Goal: Find specific page/section: Find specific page/section

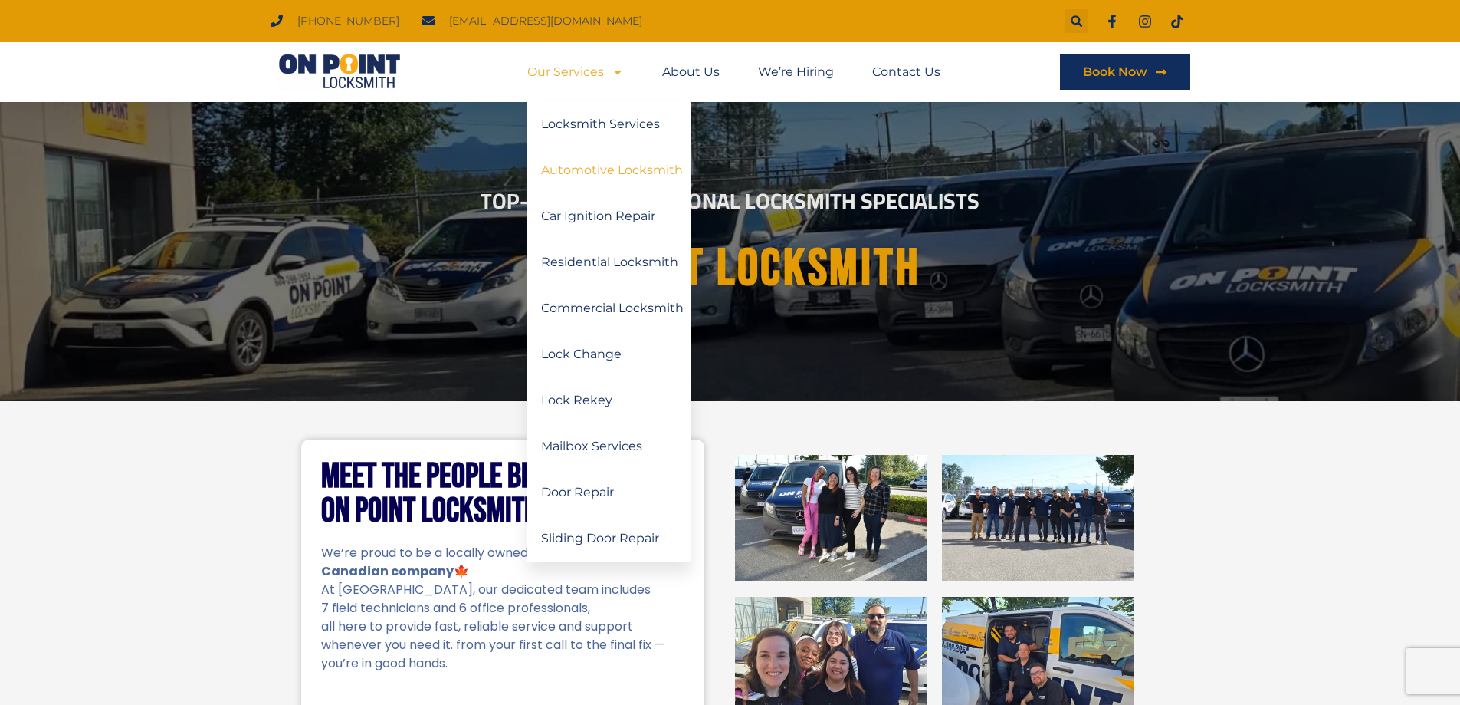
click at [585, 166] on link "Automotive Locksmith" at bounding box center [609, 170] width 164 height 46
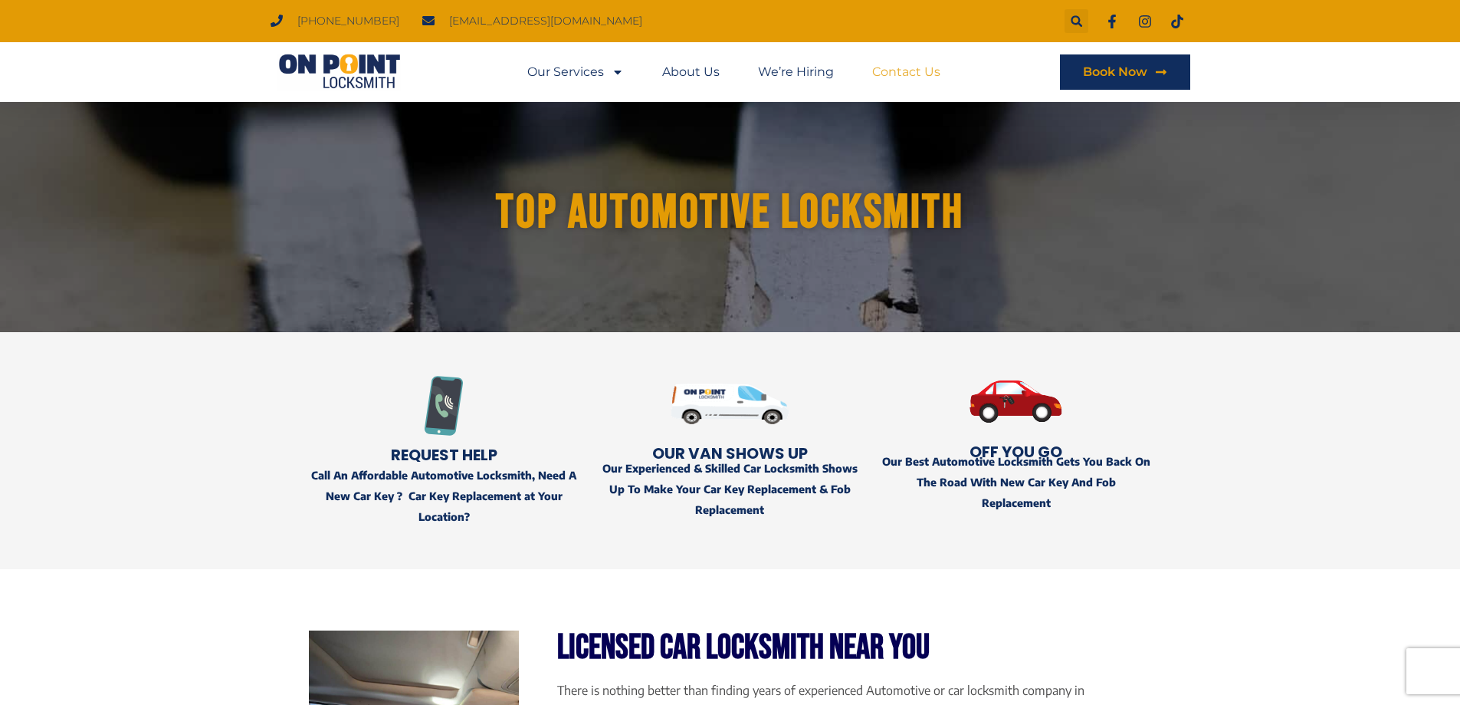
click at [911, 75] on link "Contact Us" at bounding box center [906, 71] width 68 height 35
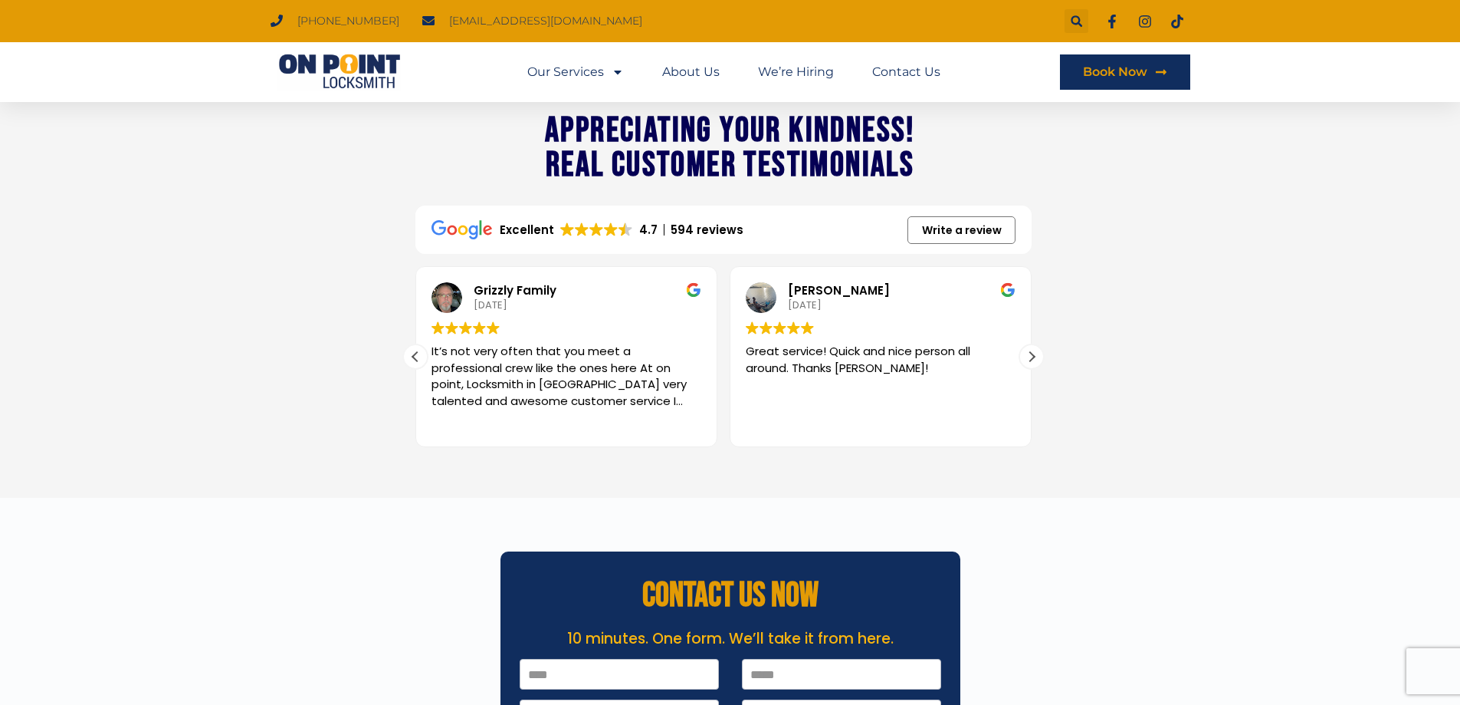
scroll to position [1857, 0]
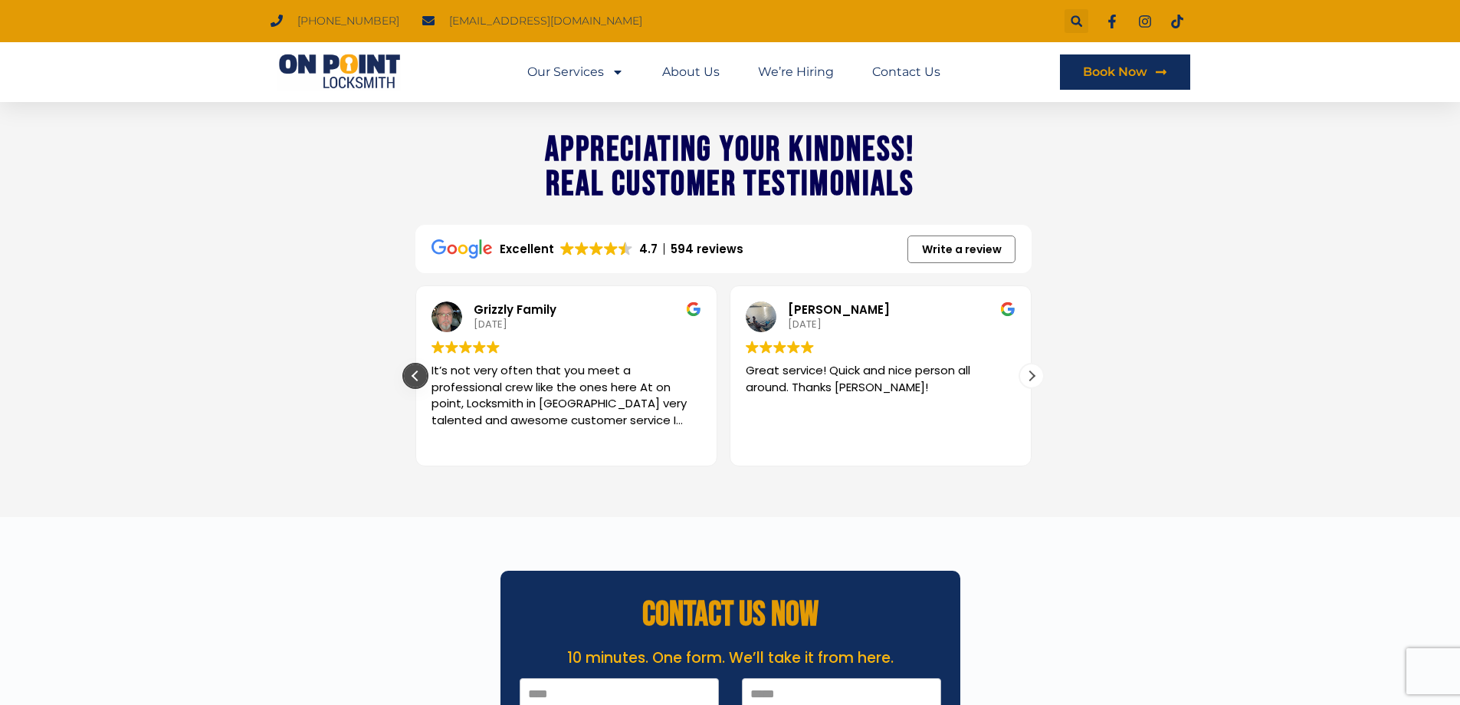
click at [412, 375] on div "Previous review" at bounding box center [415, 375] width 23 height 23
click at [1034, 375] on div "Next review" at bounding box center [1031, 375] width 23 height 23
click at [1033, 374] on div "Next review" at bounding box center [1031, 375] width 23 height 23
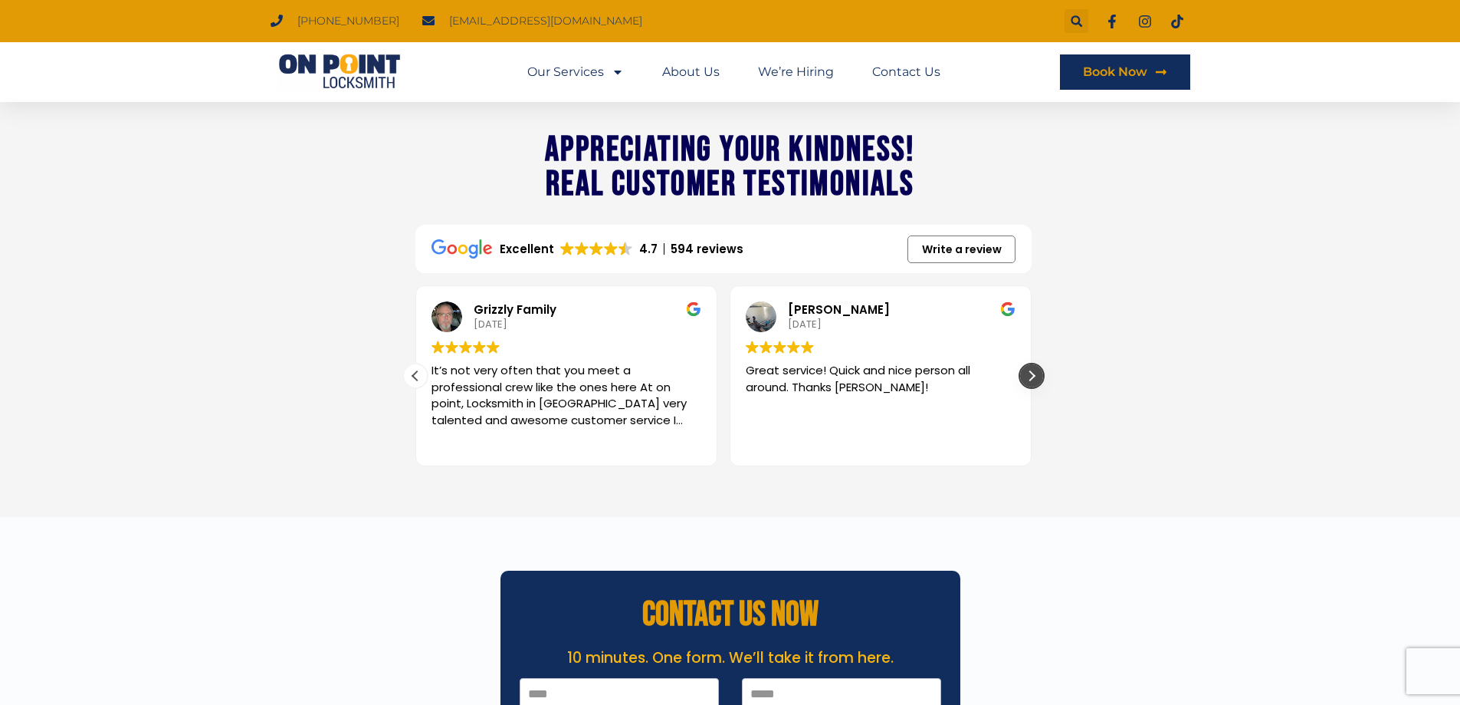
click at [1033, 374] on div "Next review" at bounding box center [1031, 375] width 23 height 23
click at [1034, 382] on div "Next review" at bounding box center [1031, 375] width 23 height 23
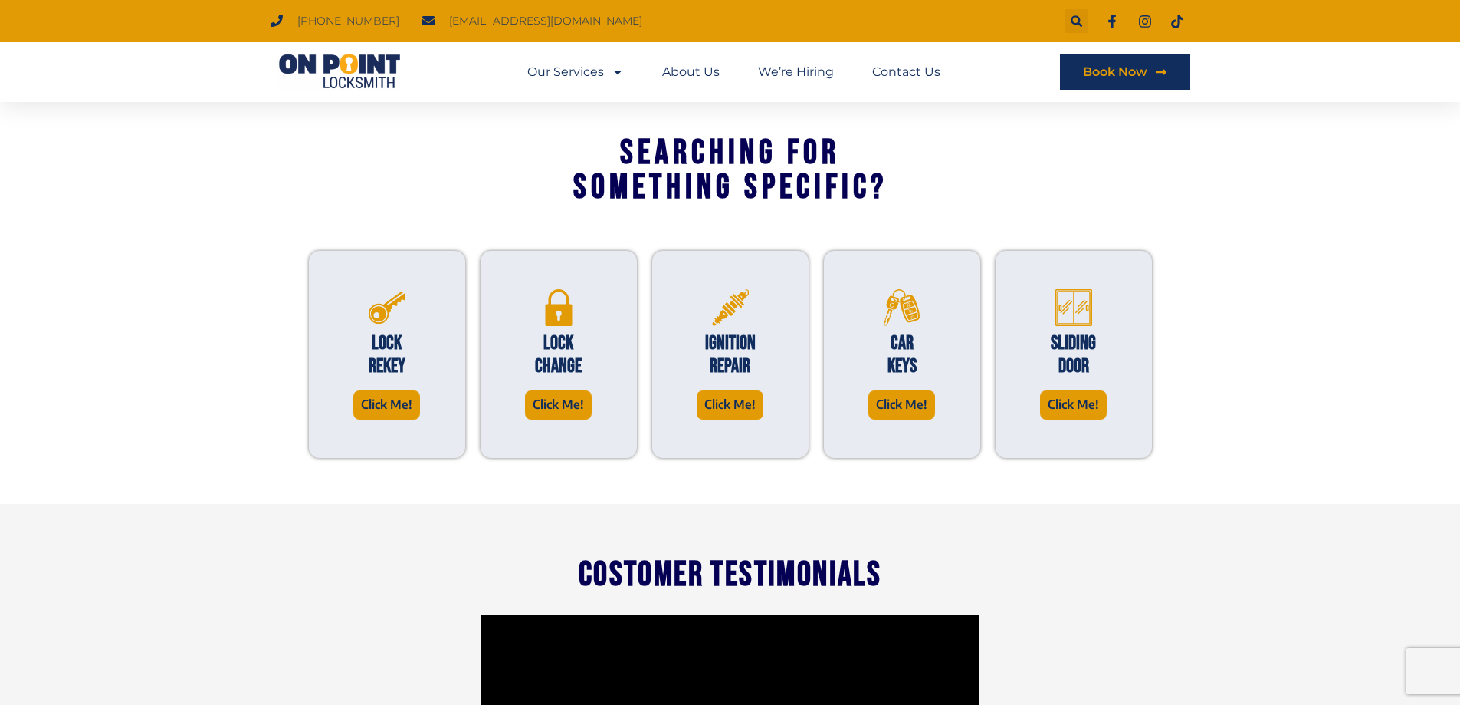
scroll to position [1014, 0]
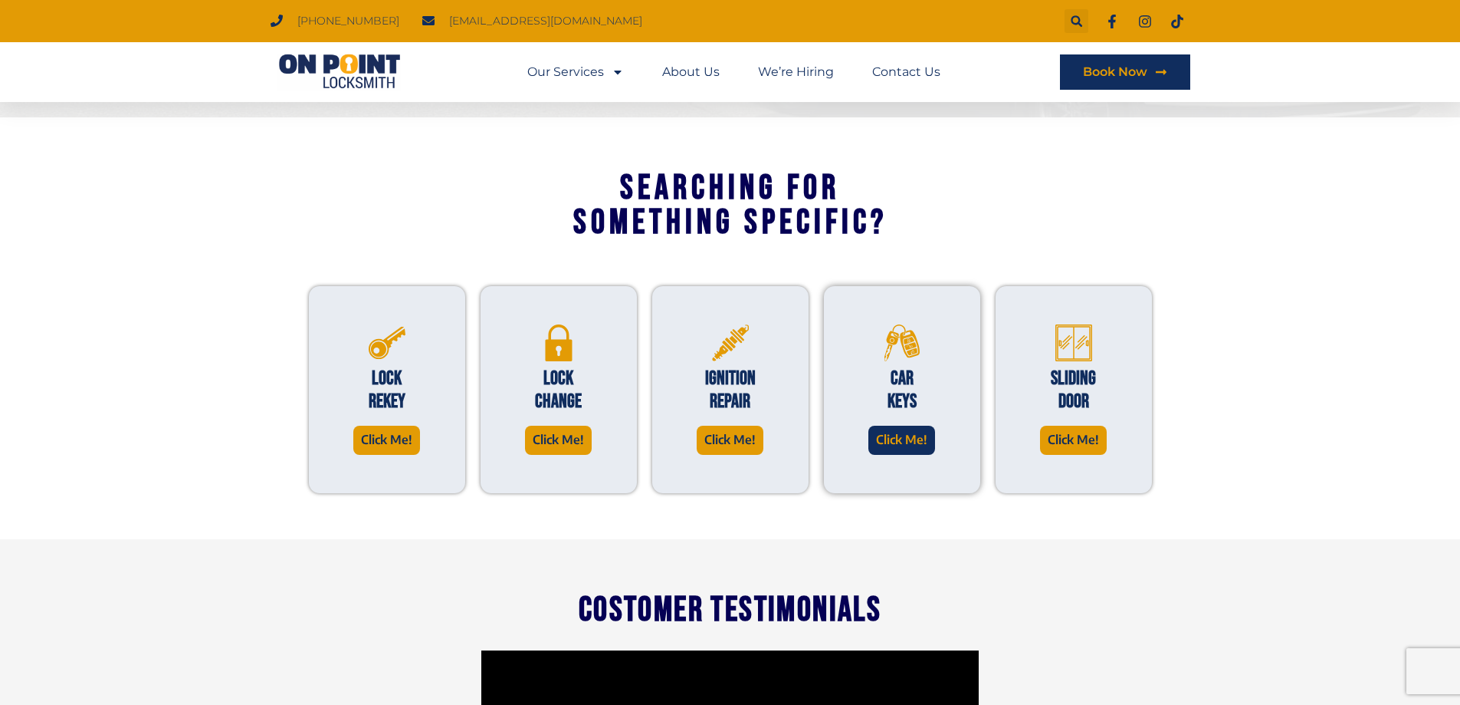
click at [890, 432] on span "Click Me!" at bounding box center [901, 439] width 51 height 21
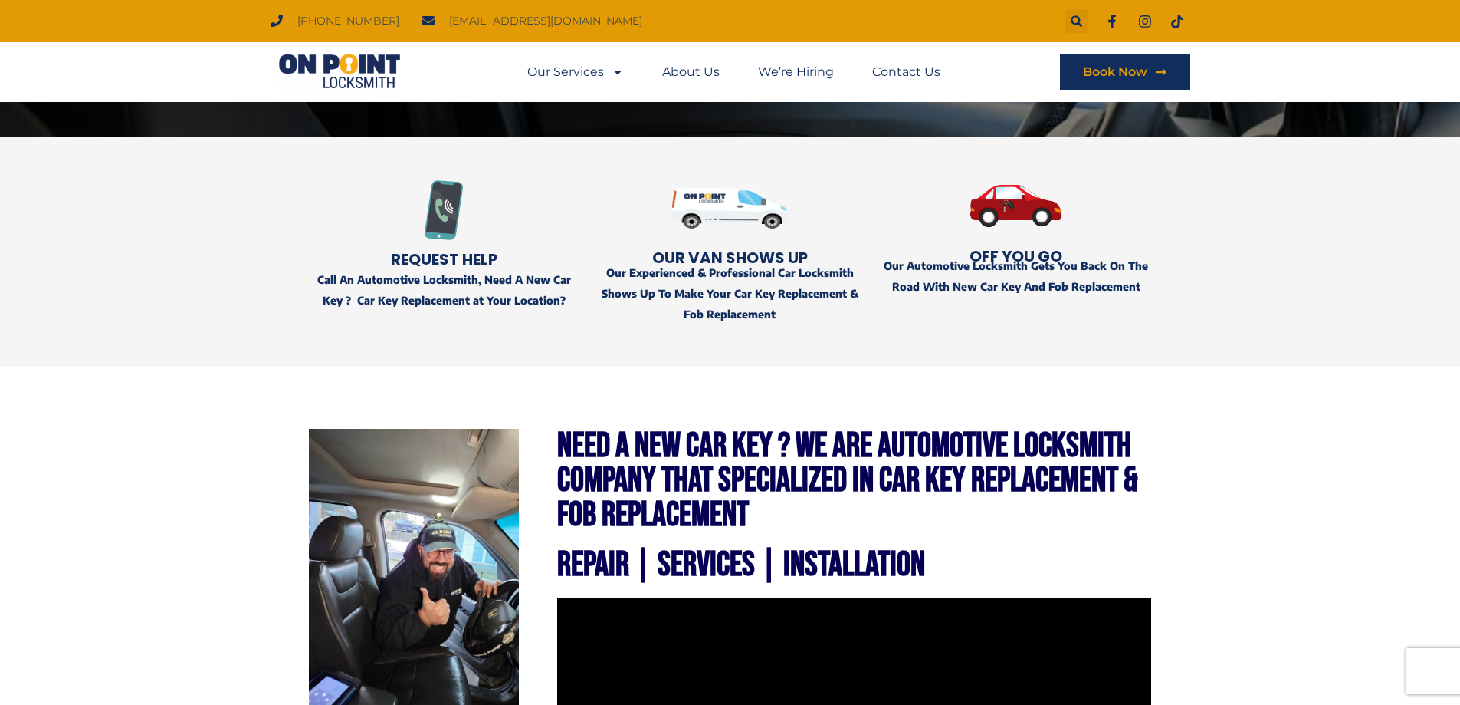
scroll to position [77, 0]
